Goal: Information Seeking & Learning: Check status

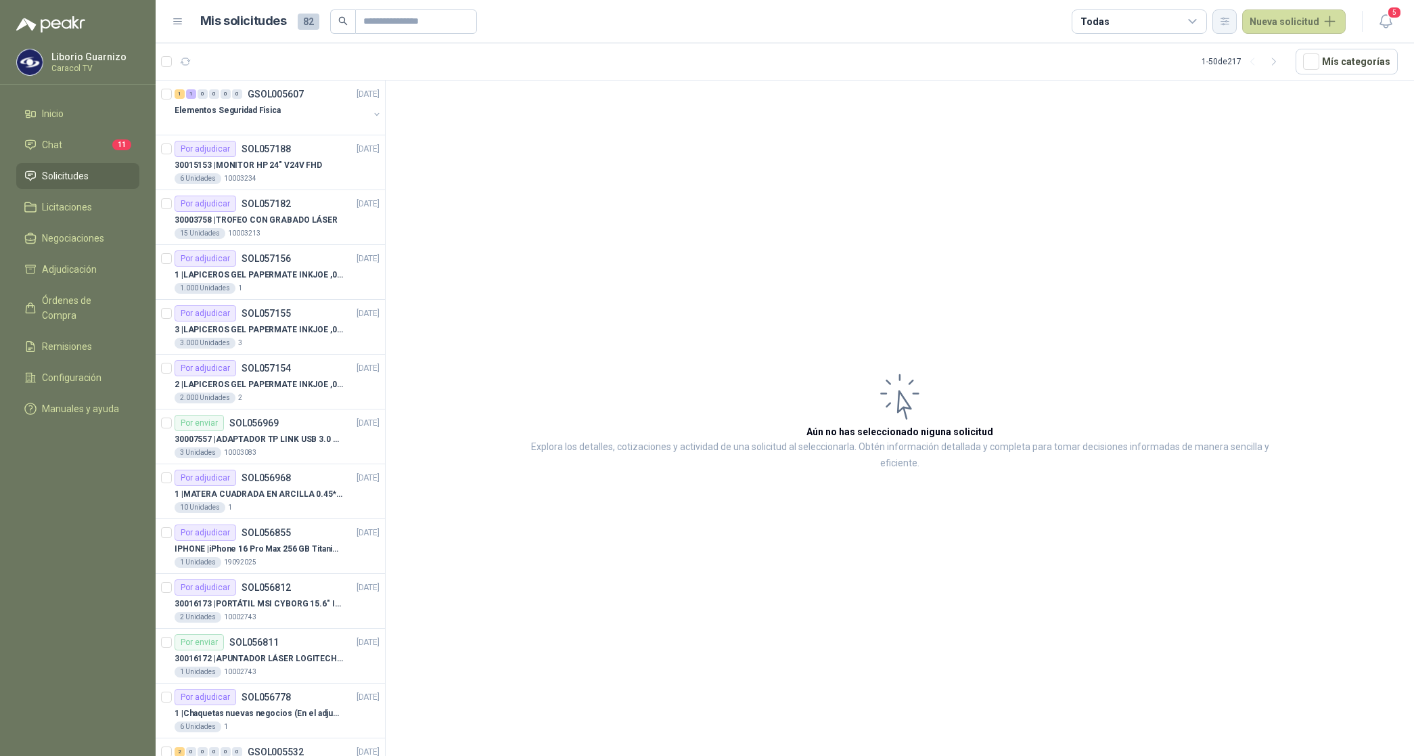
click at [1231, 22] on icon "button" at bounding box center [1225, 22] width 12 height 12
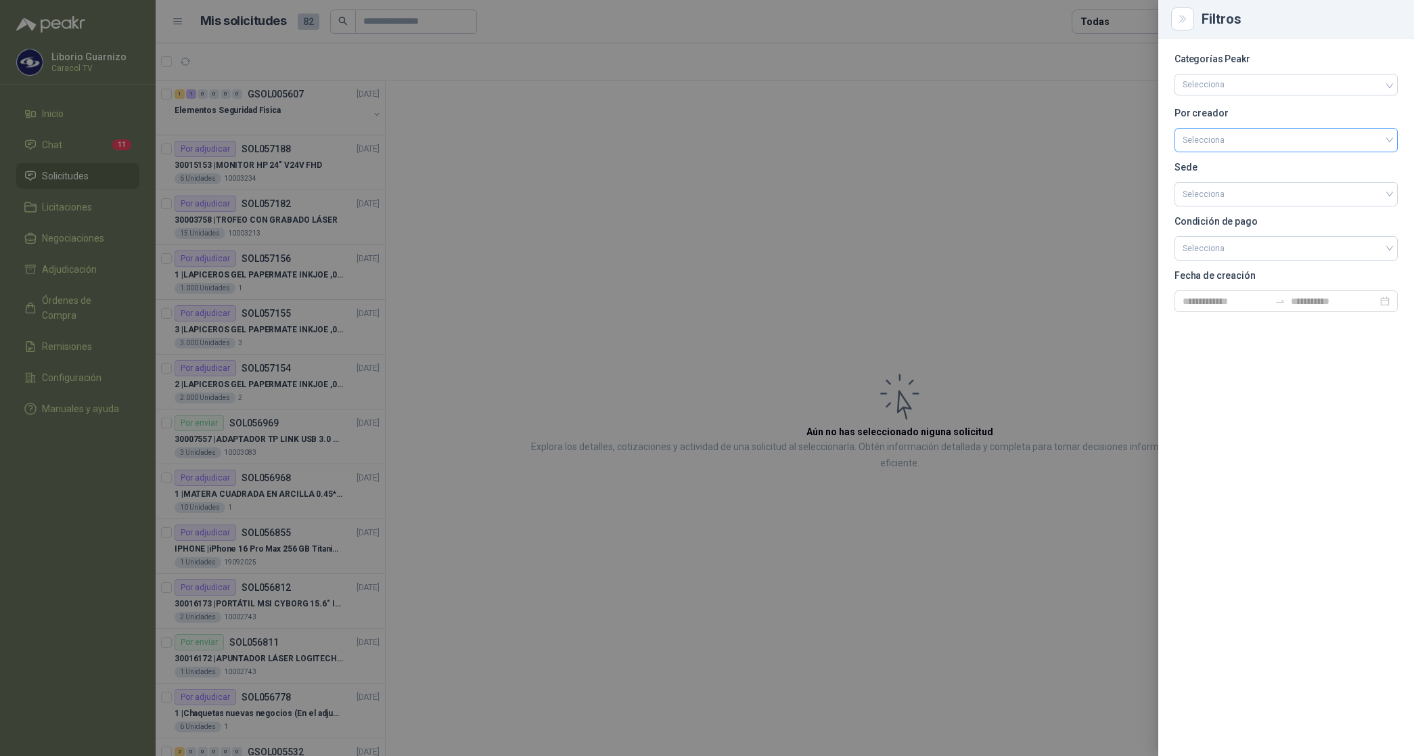
click at [1218, 141] on input "search" at bounding box center [1285, 139] width 207 height 20
click at [1221, 215] on div "[PERSON_NAME]" at bounding box center [1286, 211] width 202 height 15
click at [1122, 21] on div at bounding box center [707, 378] width 1414 height 756
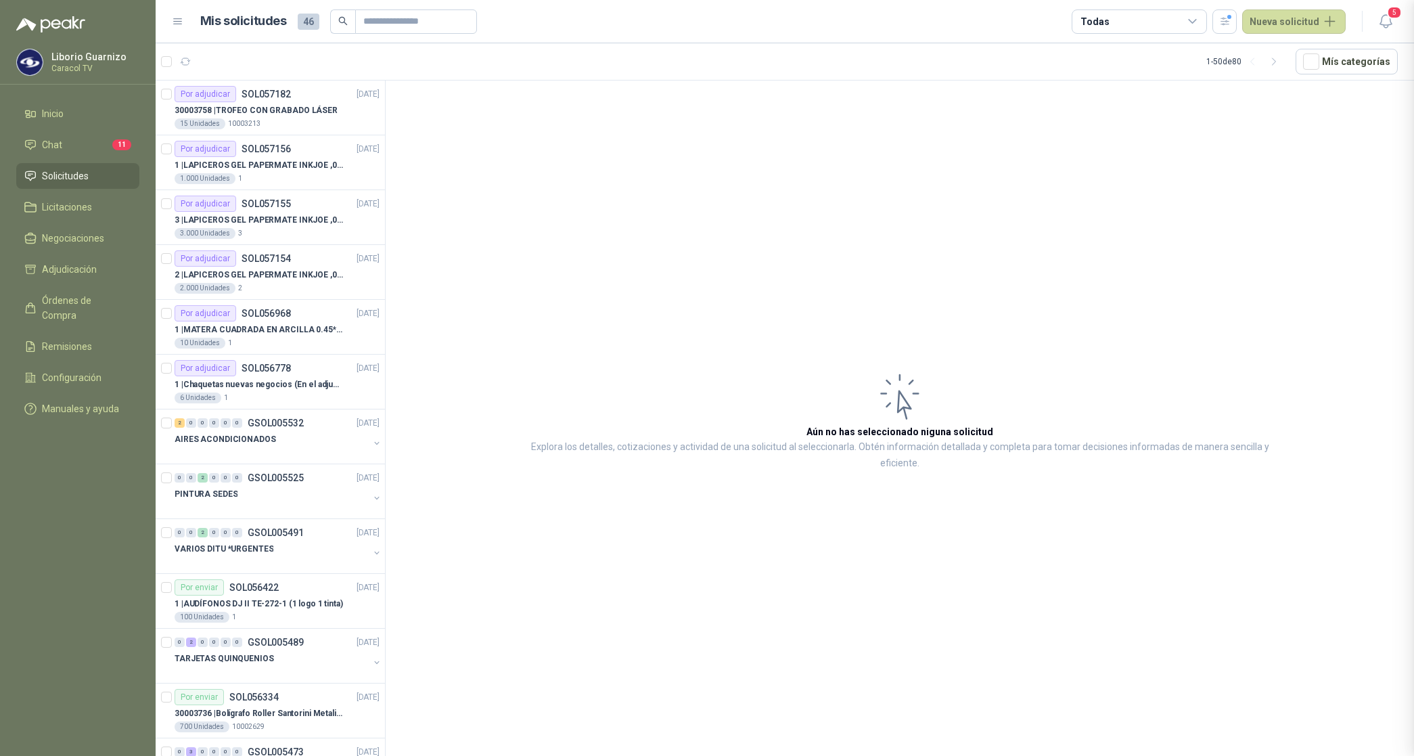
click at [1120, 28] on div "Todas" at bounding box center [1139, 21] width 135 height 24
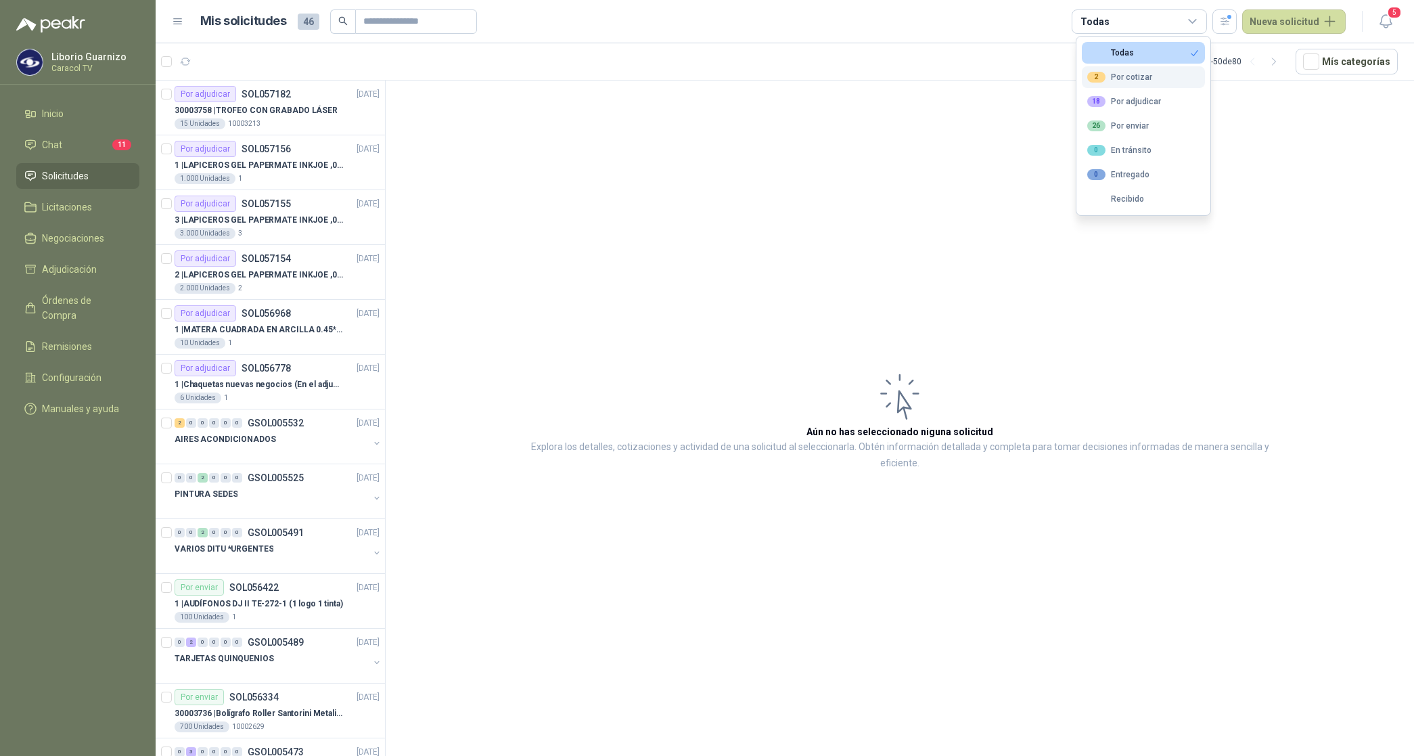
drag, startPoint x: 1120, startPoint y: 28, endPoint x: 1133, endPoint y: 80, distance: 53.2
click at [1133, 80] on div "2 Por cotizar" at bounding box center [1119, 77] width 65 height 11
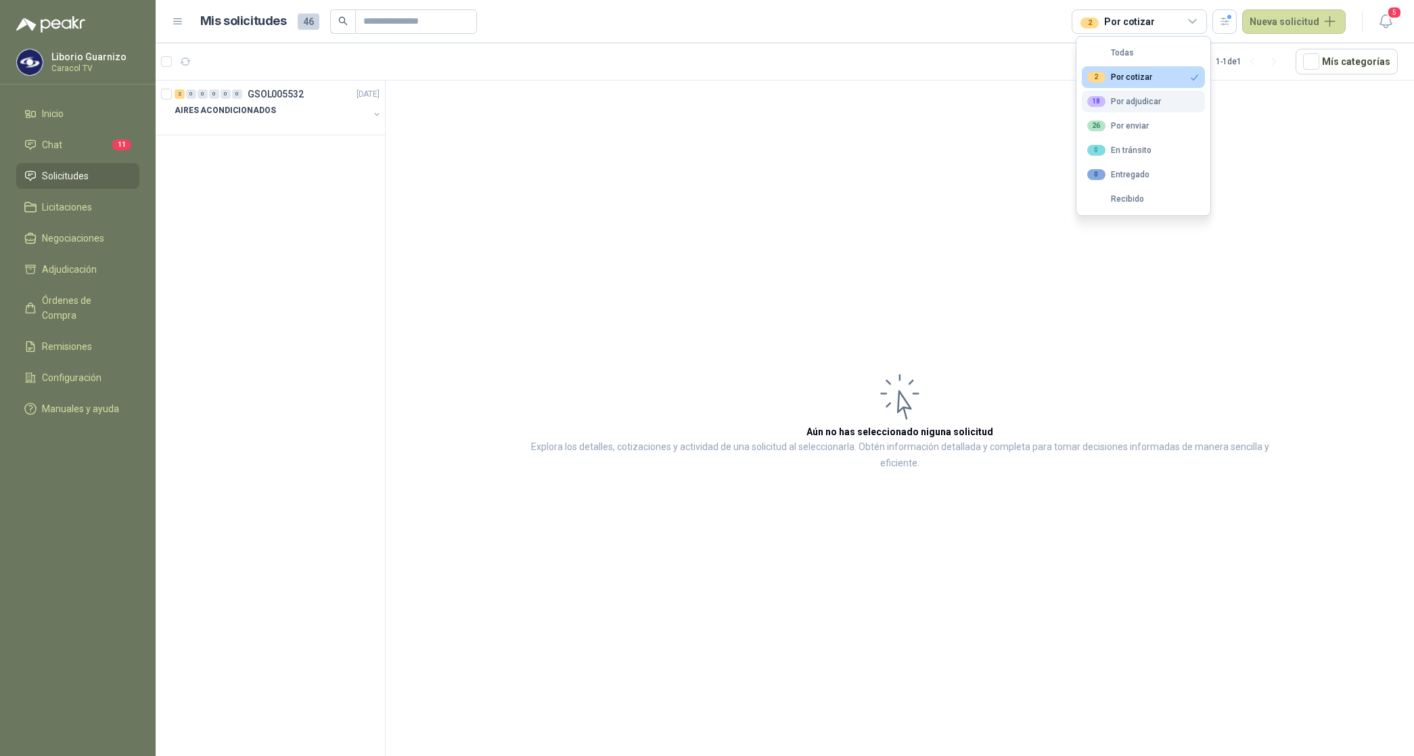
click at [1134, 91] on button "18 Por adjudicar" at bounding box center [1143, 102] width 123 height 22
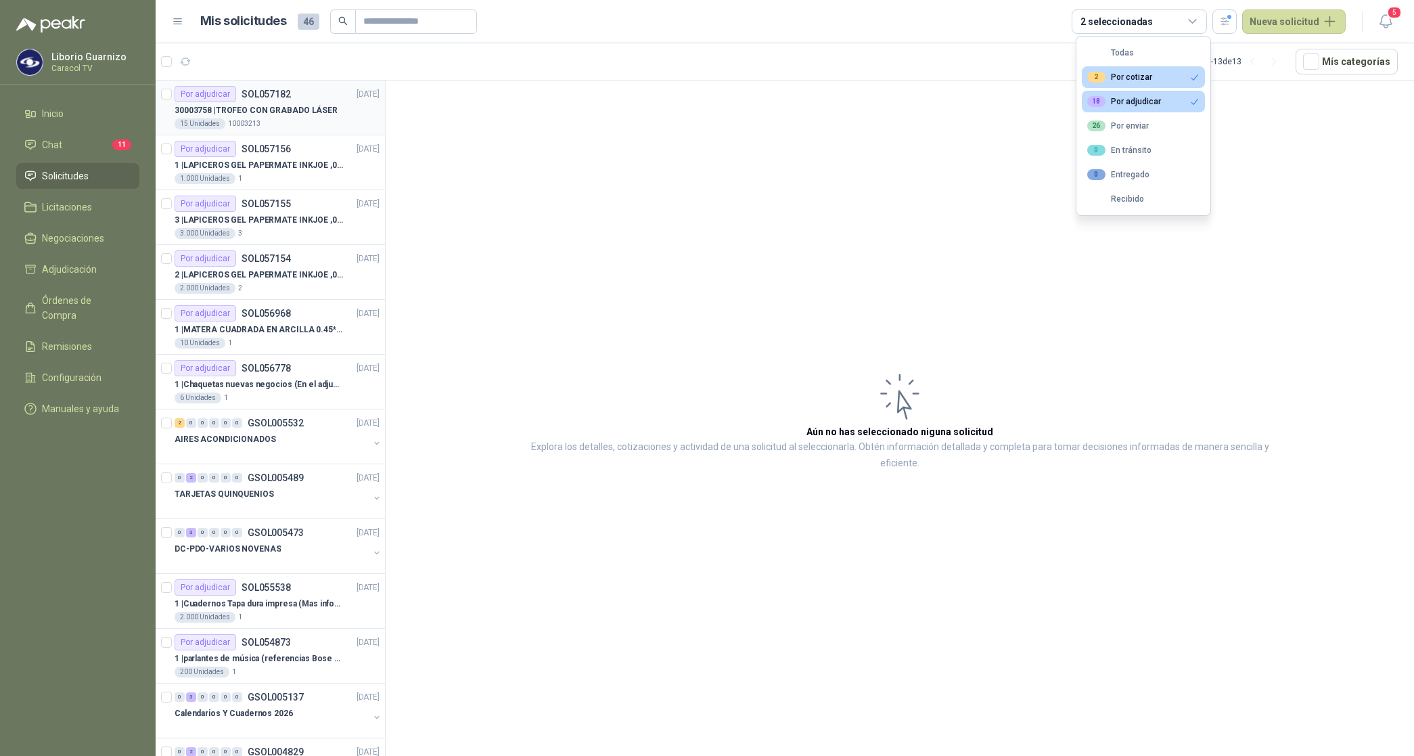
click at [284, 113] on p "30003758 | TROFEO CON GRABADO LÁSER" at bounding box center [256, 110] width 163 height 13
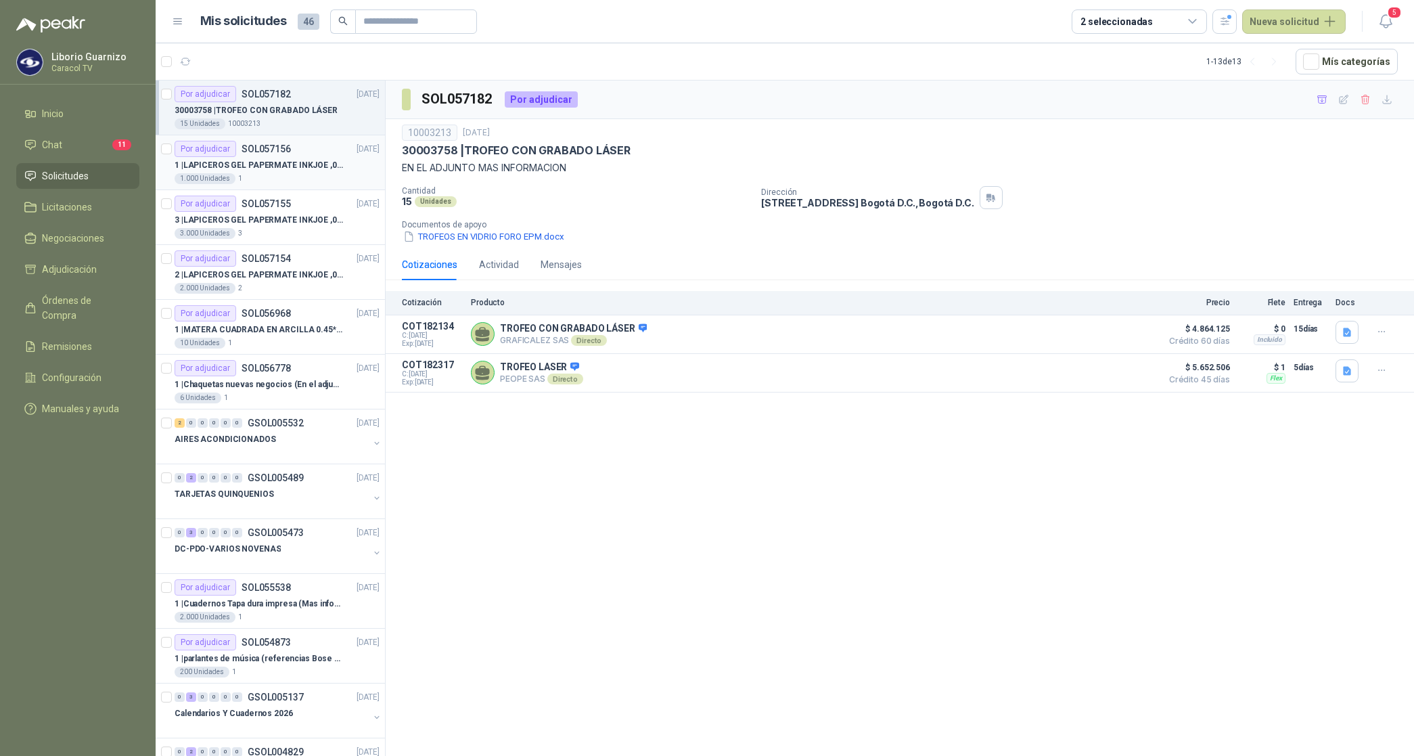
click at [279, 167] on p "1 | LAPICEROS GEL PAPERMATE INKJOE ,07 1 LOGO 1 TINTA" at bounding box center [259, 165] width 168 height 13
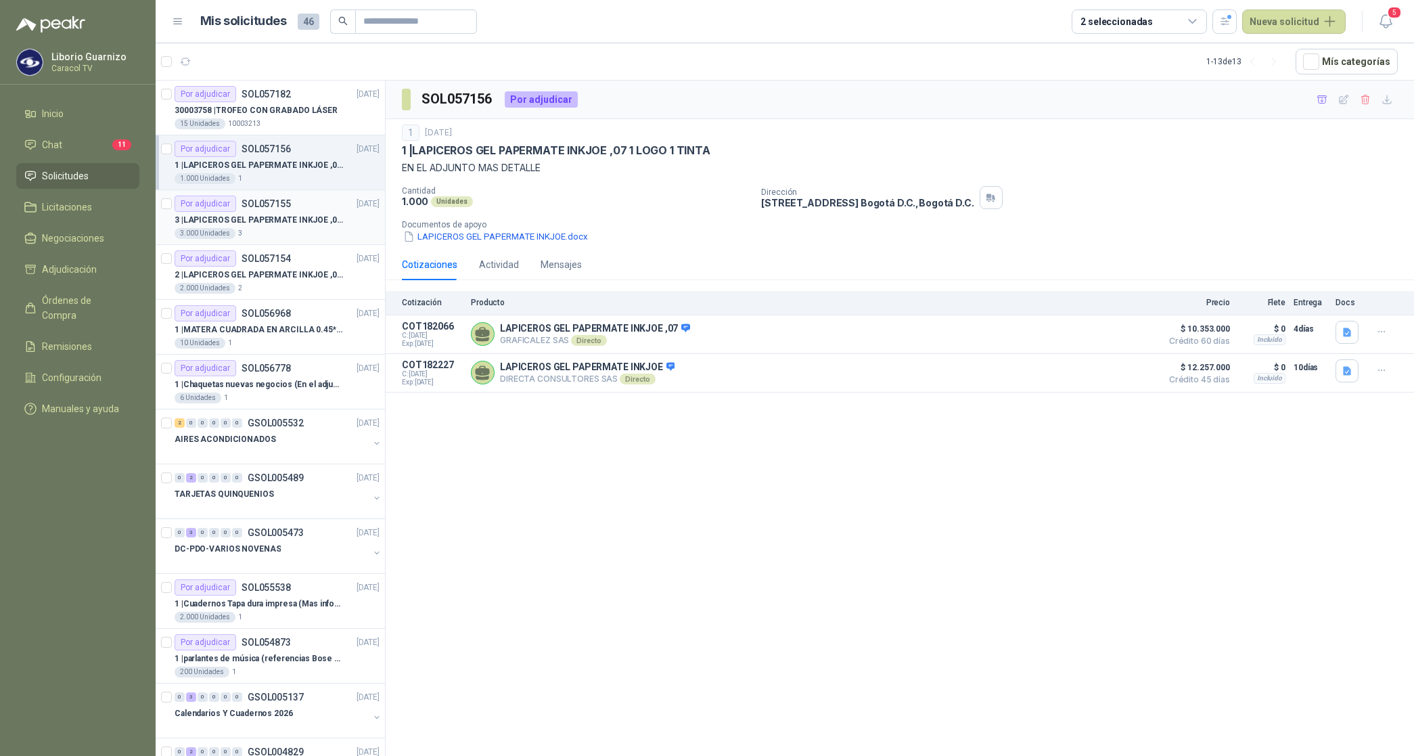
click at [302, 222] on p "3 | LAPICEROS GEL PAPERMATE INKJOE ,07 1 LOGO 1 TINTA" at bounding box center [259, 220] width 168 height 13
click at [292, 271] on p "2 | LAPICEROS GEL PAPERMATE INKJOE ,07 1 LOGO 1 TINTA" at bounding box center [259, 275] width 168 height 13
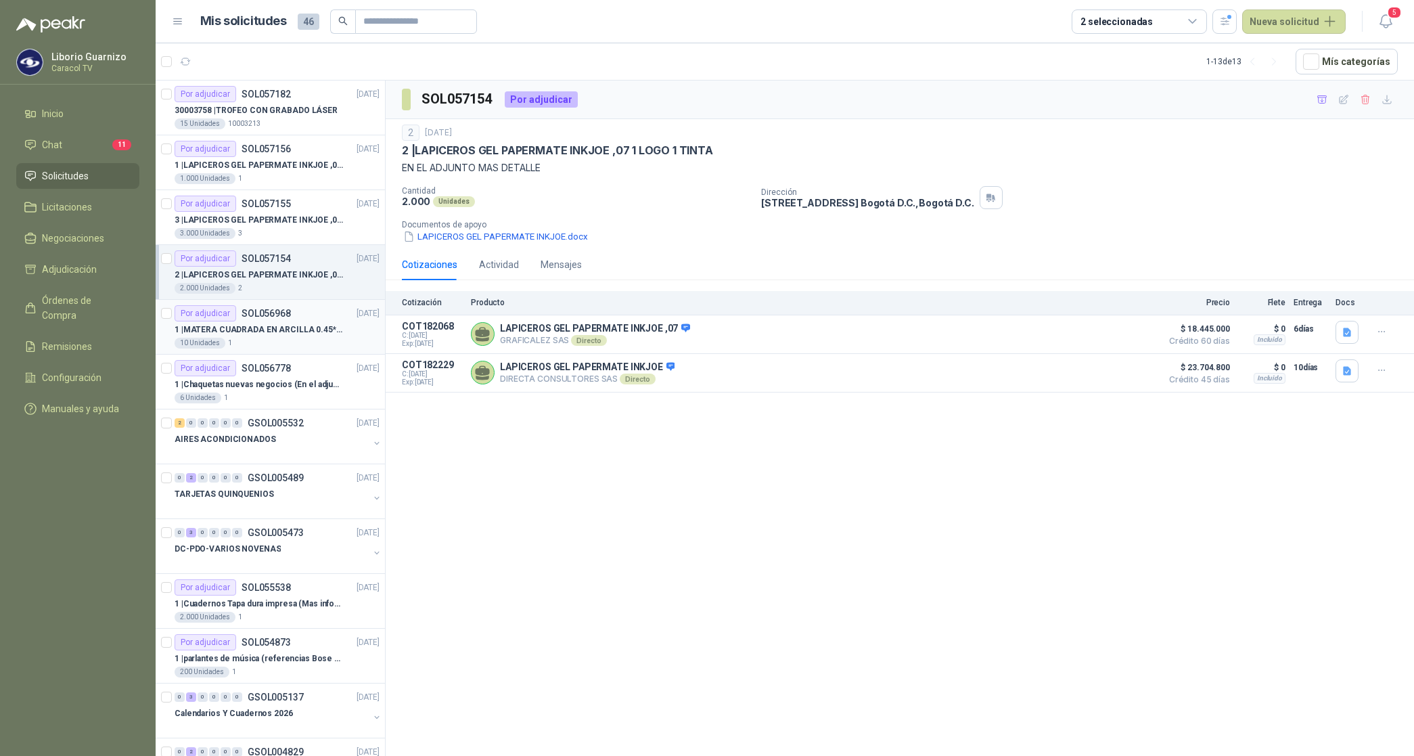
click at [279, 332] on p "1 | MATERA CUADRADA EN ARCILLA 0.45*0.45*0.40" at bounding box center [259, 329] width 168 height 13
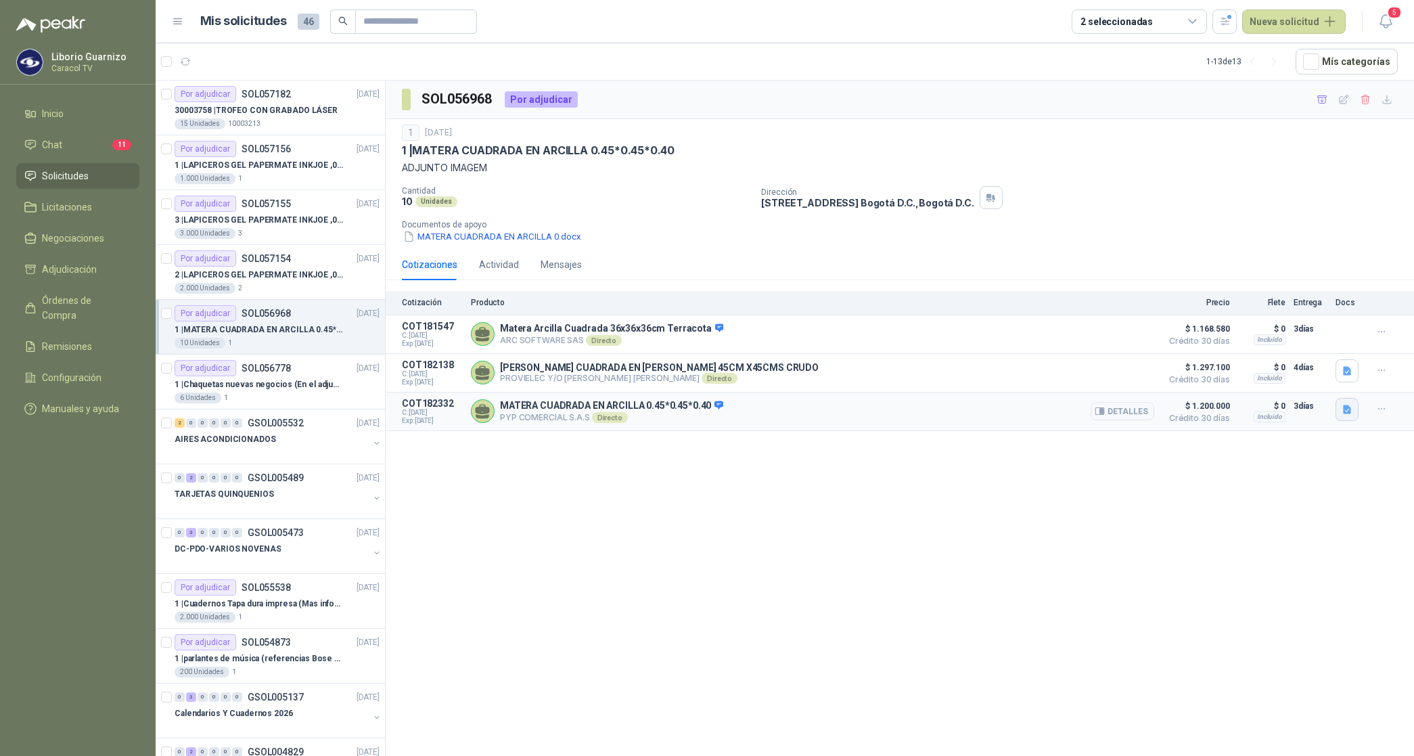
click at [1346, 411] on icon "button" at bounding box center [1347, 409] width 8 height 9
click at [1294, 387] on button "COT 1048 - CARACOL.pdf" at bounding box center [1290, 382] width 119 height 14
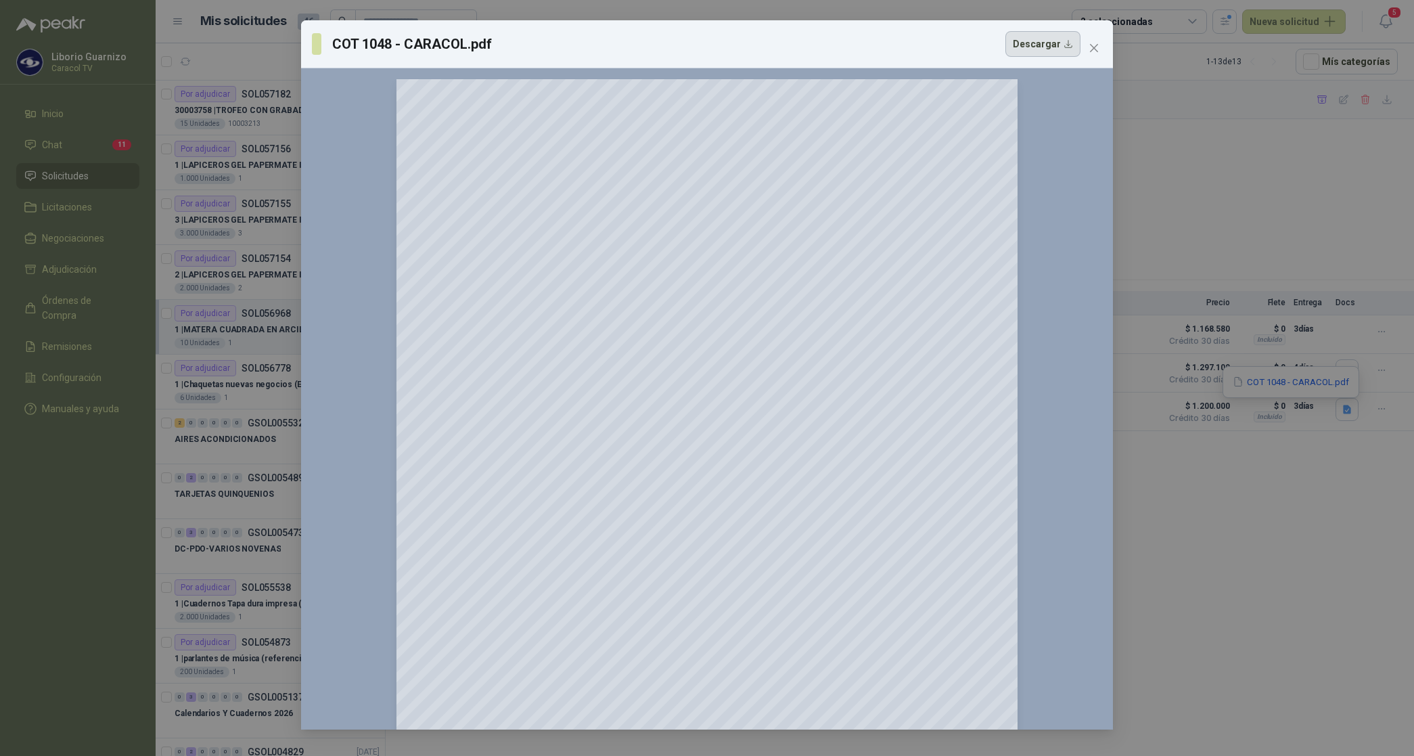
click at [1053, 49] on button "Descargar" at bounding box center [1042, 44] width 75 height 26
click at [1095, 39] on button "Close" at bounding box center [1094, 48] width 22 height 22
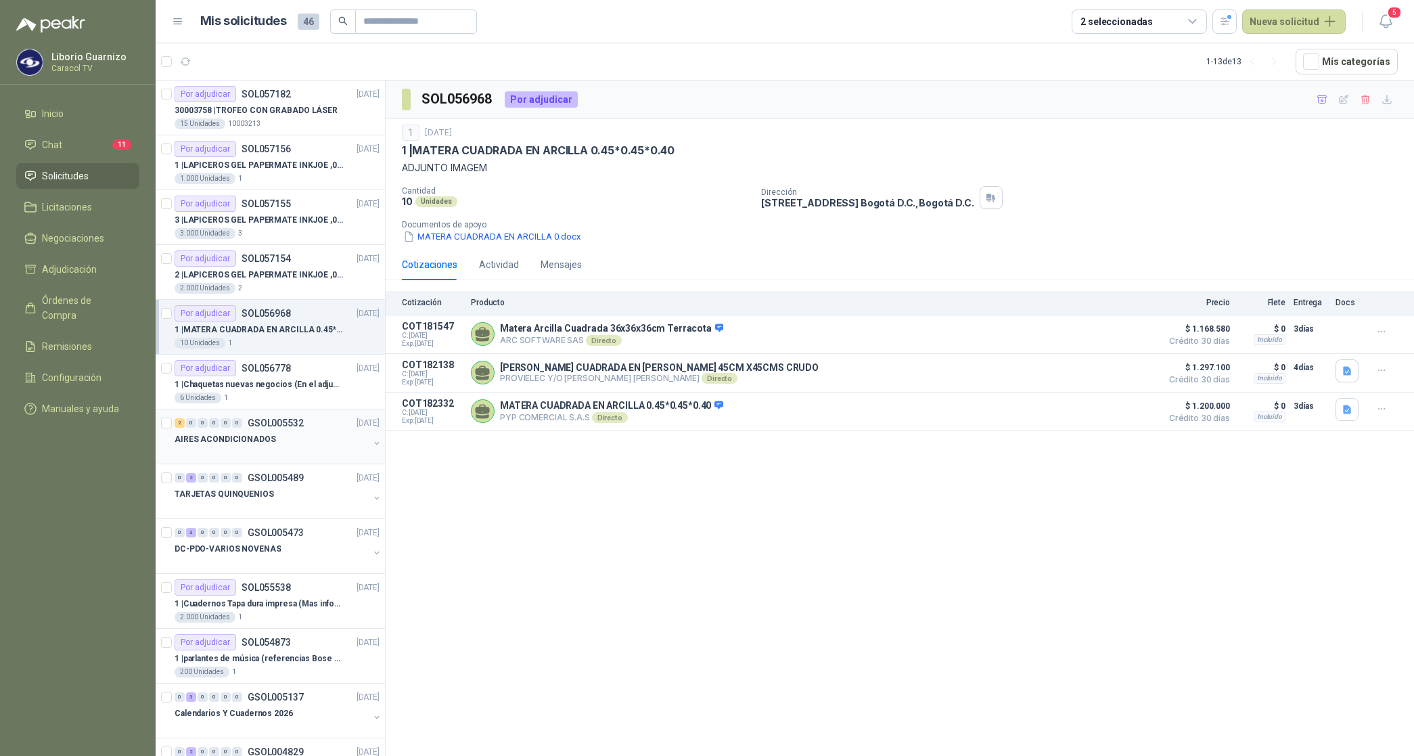
click at [262, 446] on p "AIRES ACONDICIONADOS" at bounding box center [225, 439] width 101 height 13
